Goal: Task Accomplishment & Management: Complete application form

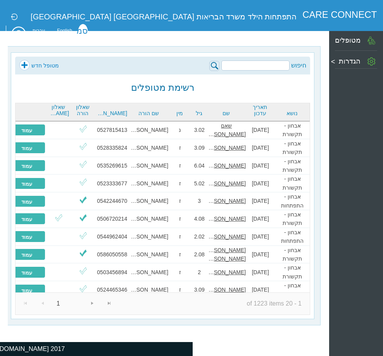
click at [30, 67] on link "מטופל חדש" at bounding box center [39, 66] width 40 height 12
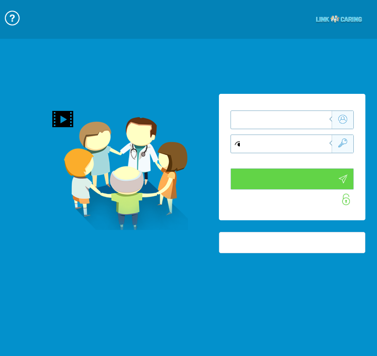
type input "התחבר עכשיו"
type input "עדיין לא? צור חשבון!"
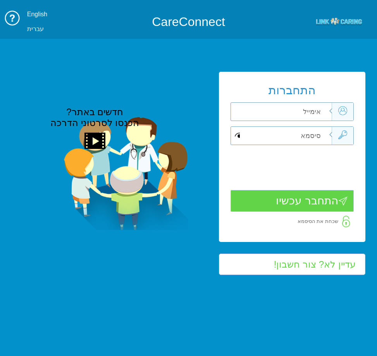
click at [274, 111] on input "text" at bounding box center [282, 112] width 99 height 18
paste input "[EMAIL_ADDRESS][DOMAIN_NAME]"
type input "[EMAIL_ADDRESS][DOMAIN_NAME]"
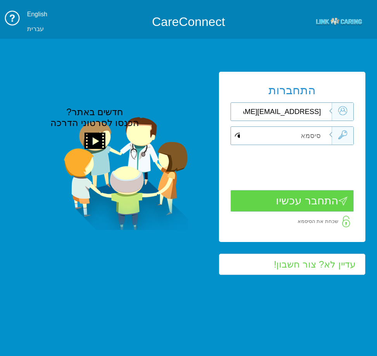
click at [261, 134] on input "text" at bounding box center [282, 136] width 99 height 18
paste input "Smadar2019"
type input "Smadar2019"
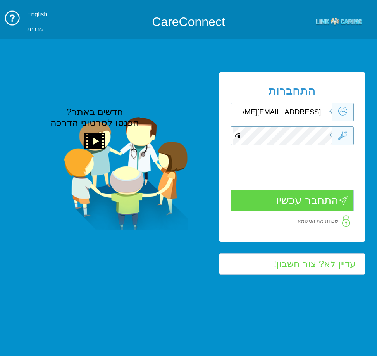
click at [297, 207] on input "התחבר עכשיו" at bounding box center [292, 200] width 123 height 21
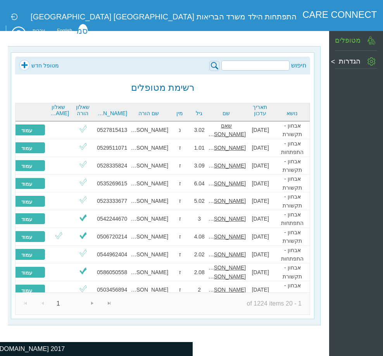
click at [46, 69] on link "מטופל חדש" at bounding box center [39, 66] width 40 height 12
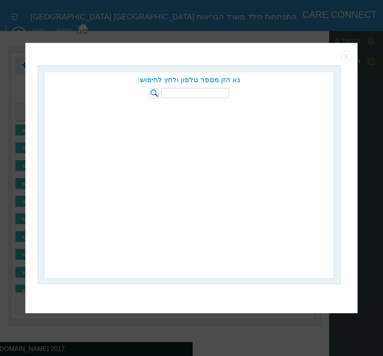
paste input "053-8893001"
type input "053-8893001"
click at [152, 97] on img at bounding box center [154, 93] width 10 height 10
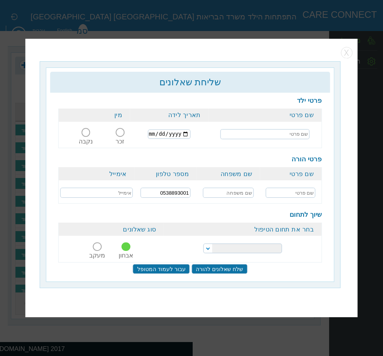
click at [299, 132] on input "text" at bounding box center [264, 134] width 89 height 10
paste input "[PERSON_NAME]"
type input "[PERSON_NAME]"
click at [232, 192] on input "text" at bounding box center [228, 193] width 51 height 10
paste input "[PERSON_NAME]"
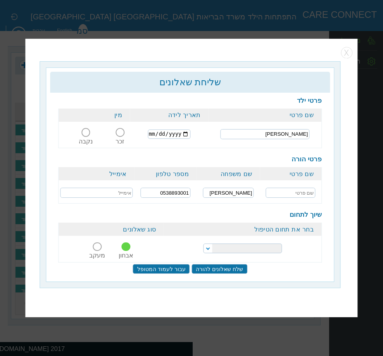
type input "[PERSON_NAME]"
click at [301, 195] on input "text" at bounding box center [291, 193] width 50 height 10
type input "[PERSON_NAME]"
click at [122, 136] on span at bounding box center [120, 132] width 9 height 9
click at [122, 137] on input "זכר" at bounding box center [120, 137] width 14 height 0
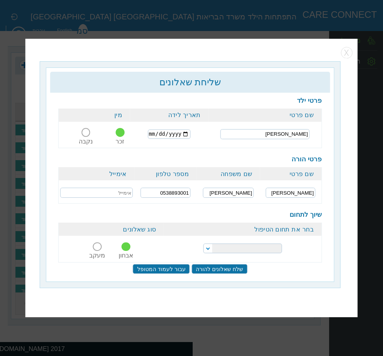
click at [157, 134] on input "date" at bounding box center [169, 133] width 42 height 9
type input "[DATE]"
click at [174, 139] on td "[DATE]" at bounding box center [169, 133] width 79 height 25
click at [267, 250] on select "הפרעות קשב וריכוז התפתחות הילד התפתחות ותקשורת" at bounding box center [243, 248] width 78 height 10
select select "20"
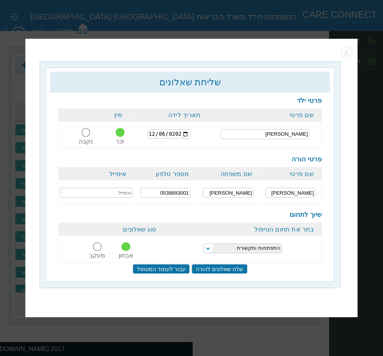
click at [204, 243] on select "הפרעות קשב וריכוז התפתחות הילד התפתחות ותקשורת" at bounding box center [243, 248] width 78 height 10
click at [224, 268] on input "שלח שאלונים להורה" at bounding box center [220, 269] width 56 height 10
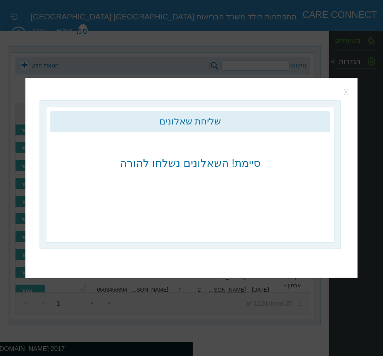
click at [345, 92] on button "button" at bounding box center [347, 92] width 12 height 12
